Goal: Find specific page/section: Find specific page/section

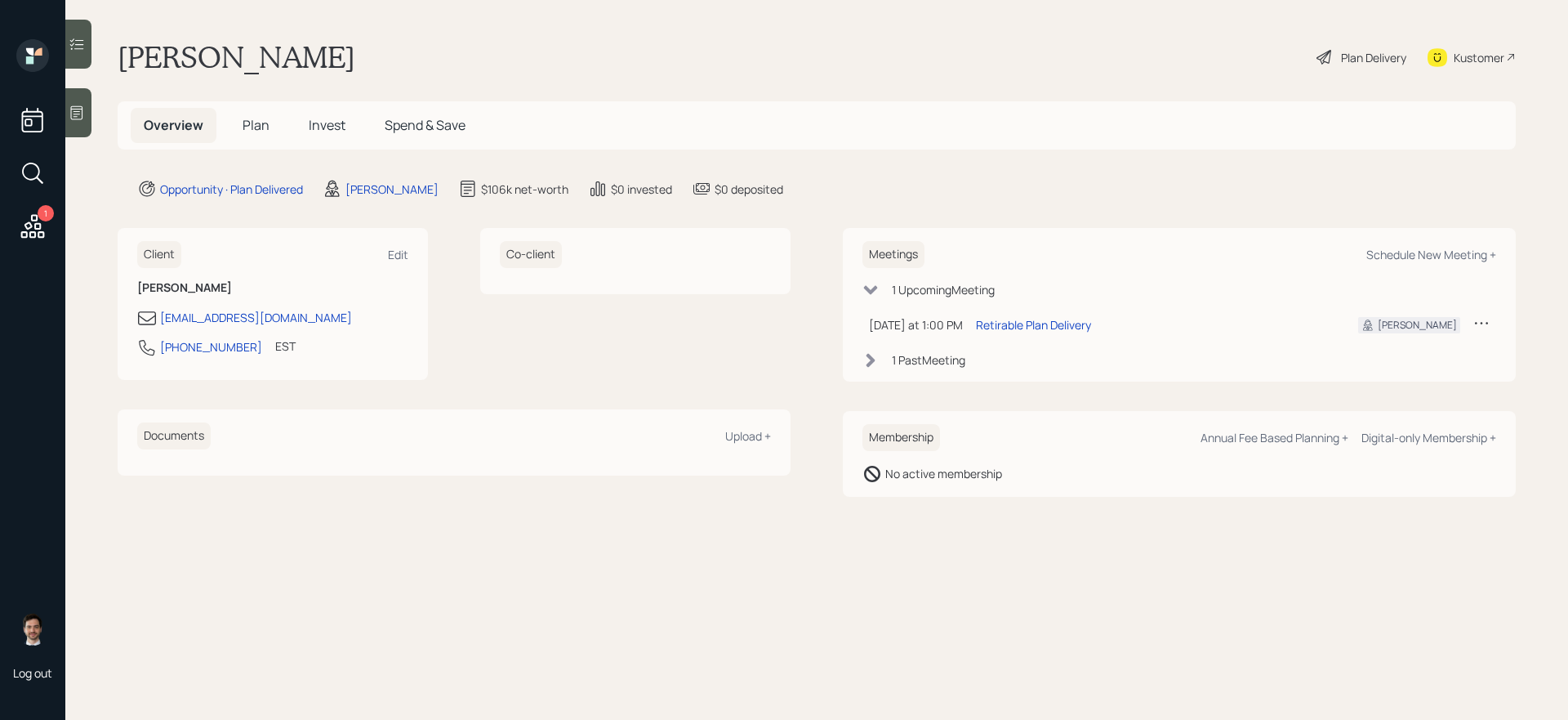
click at [275, 129] on h5 "Plan" at bounding box center [256, 126] width 53 height 35
